Goal: Task Accomplishment & Management: Complete application form

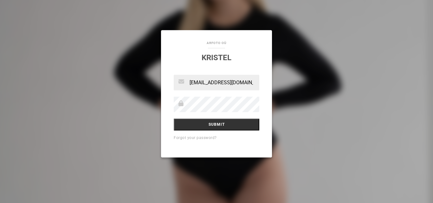
drag, startPoint x: 250, startPoint y: 88, endPoint x: 143, endPoint y: 106, distance: 107.9
click at [143, 106] on div "aRfoto OÜ Kristel lasmanovajelena1@gmail.com Submit Forgot your password?" at bounding box center [216, 101] width 433 height 203
click at [220, 85] on input "com" at bounding box center [217, 83] width 86 height 16
type input "c"
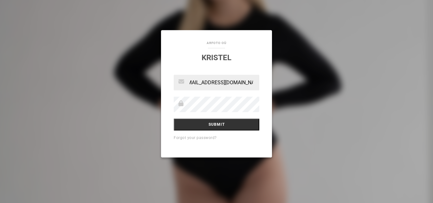
type input "[EMAIL_ADDRESS][DOMAIN_NAME]"
click at [174, 119] on input "Submit" at bounding box center [217, 125] width 86 height 12
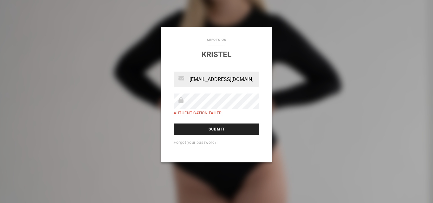
click at [189, 125] on input "Submit" at bounding box center [217, 130] width 86 height 12
click at [326, 105] on div "aRfoto OÜ Kristel [EMAIL_ADDRESS][DOMAIN_NAME] Authentication failed. Submit Fo…" at bounding box center [216, 101] width 433 height 203
click at [185, 130] on input "Submit" at bounding box center [217, 130] width 86 height 12
drag, startPoint x: 251, startPoint y: 81, endPoint x: 285, endPoint y: 77, distance: 33.8
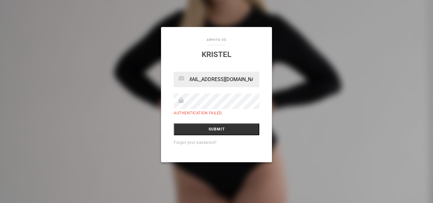
click at [285, 77] on div "aRfoto OÜ Kristel [EMAIL_ADDRESS][DOMAIN_NAME] Authentication failed. Submit Fo…" at bounding box center [216, 101] width 433 height 203
click at [193, 127] on input "Submit" at bounding box center [217, 130] width 86 height 12
click at [215, 130] on input "Submit" at bounding box center [217, 130] width 86 height 12
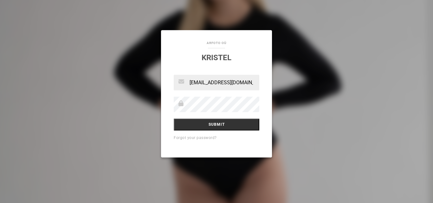
drag, startPoint x: 248, startPoint y: 86, endPoint x: 221, endPoint y: 86, distance: 27.3
click at [141, 104] on div "aRfoto OÜ Kristel lasmanovajelena1@gmail.com Submit Forgot your password?" at bounding box center [216, 101] width 433 height 203
click at [251, 83] on input ".com" at bounding box center [217, 83] width 86 height 16
type input "."
click at [302, 81] on div "aRfoto OÜ Kristel Submit Forgot your password?" at bounding box center [216, 101] width 433 height 203
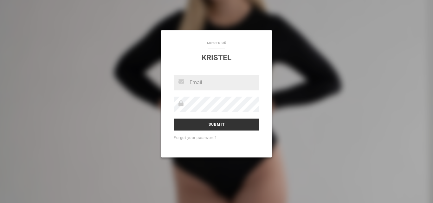
click at [215, 84] on input "text" at bounding box center [217, 83] width 86 height 16
type input "[EMAIL_ADDRESS][DOMAIN_NAME]"
click at [174, 119] on input "Submit" at bounding box center [217, 125] width 86 height 12
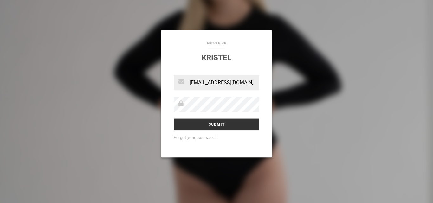
drag, startPoint x: 247, startPoint y: 84, endPoint x: 91, endPoint y: 108, distance: 157.9
click at [91, 108] on div "aRfoto OÜ Kristel [EMAIL_ADDRESS][DOMAIN_NAME] Submit Forgot your password?" at bounding box center [216, 101] width 433 height 203
type input "l.com"
drag, startPoint x: 211, startPoint y: 79, endPoint x: 120, endPoint y: 109, distance: 95.5
click at [120, 109] on div "aRfoto OÜ Kristel l.com Submit Forgot your password?" at bounding box center [216, 101] width 433 height 203
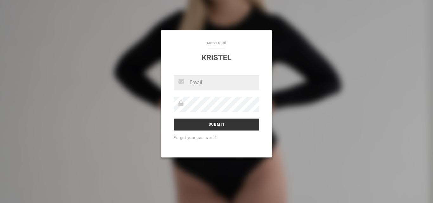
click at [297, 84] on div "aRfoto OÜ Kristel Submit Forgot your password?" at bounding box center [216, 101] width 433 height 203
click at [103, 135] on div "aRfoto OÜ Kristel Submit Forgot your password?" at bounding box center [216, 101] width 433 height 203
click at [199, 85] on input "text" at bounding box center [217, 83] width 86 height 16
type input "[EMAIL_ADDRESS][DOMAIN_NAME]"
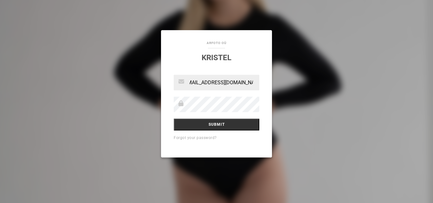
scroll to position [0, 0]
click at [174, 119] on input "Submit" at bounding box center [217, 125] width 86 height 12
click at [160, 102] on div "aRfoto OÜ Kristel [EMAIL_ADDRESS][DOMAIN_NAME] Submit Forgot your password?" at bounding box center [216, 101] width 433 height 203
drag, startPoint x: 253, startPoint y: 81, endPoint x: 163, endPoint y: 84, distance: 90.8
click at [163, 84] on div "[EMAIL_ADDRESS][DOMAIN_NAME] Submit Forgot your password?" at bounding box center [216, 116] width 111 height 83
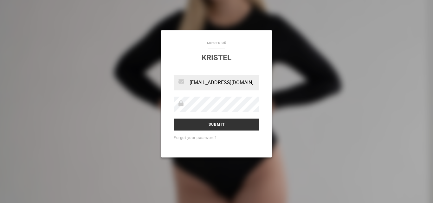
type input "m"
click at [199, 82] on input "m" at bounding box center [217, 83] width 86 height 16
type input "[EMAIL_ADDRESS][DOMAIN_NAME]"
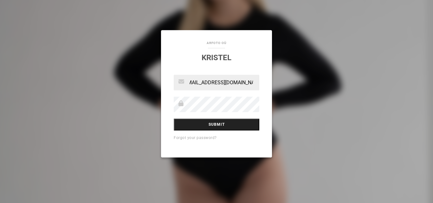
scroll to position [0, 0]
click at [233, 127] on input "Submit" at bounding box center [217, 125] width 86 height 12
